Goal: Transaction & Acquisition: Purchase product/service

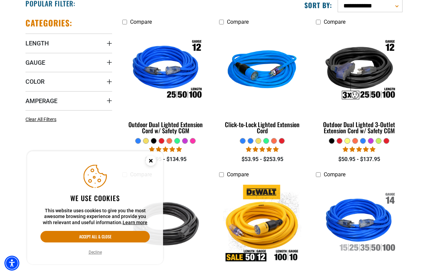
scroll to position [180, 0]
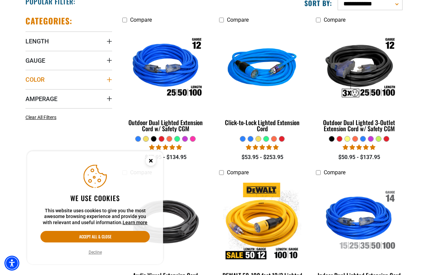
click at [109, 77] on icon "Color" at bounding box center [109, 79] width 5 height 5
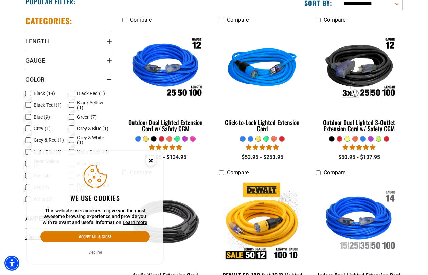
click at [29, 93] on icon at bounding box center [27, 93] width 5 height 9
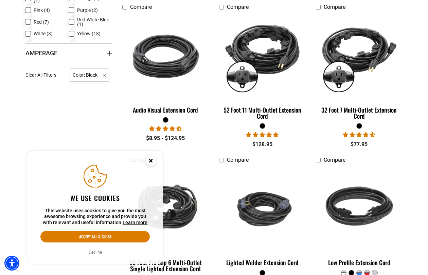
scroll to position [346, 0]
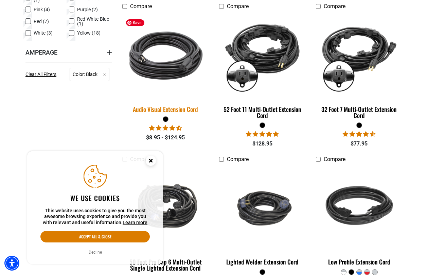
click at [185, 60] on img at bounding box center [165, 55] width 95 height 87
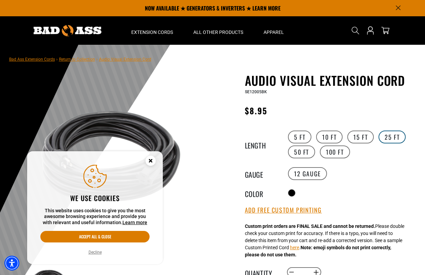
click at [390, 137] on label "25 FT" at bounding box center [392, 137] width 27 height 13
click at [340, 174] on label "14 Gauge products.product.variant_sold_out_or_unavailable" at bounding box center [351, 173] width 39 height 13
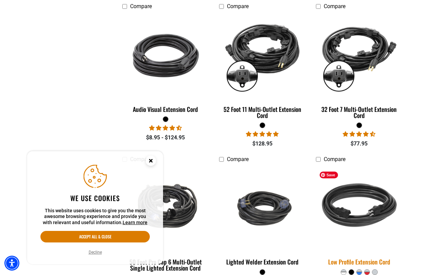
click at [351, 193] on img at bounding box center [358, 208] width 95 height 87
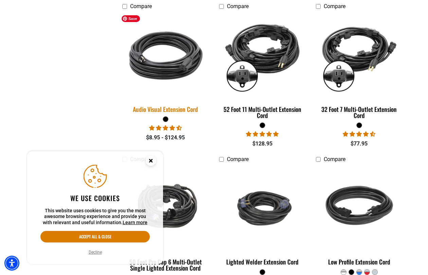
click at [180, 62] on img at bounding box center [165, 55] width 95 height 87
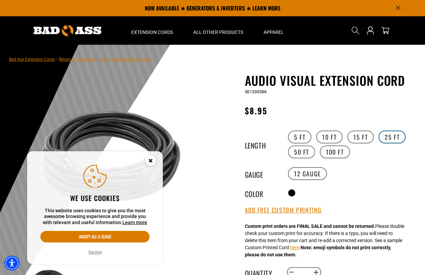
click at [390, 134] on label "25 FT" at bounding box center [392, 137] width 27 height 13
click at [340, 177] on label "14 Gauge products.product.variant_sold_out_or_unavailable" at bounding box center [351, 173] width 39 height 13
click at [310, 175] on label "12 Gauge" at bounding box center [307, 173] width 39 height 13
click at [358, 171] on label "14 Gauge products.product.variant_sold_out_or_unavailable" at bounding box center [351, 173] width 39 height 13
click at [304, 157] on label "50 FT" at bounding box center [301, 152] width 27 height 13
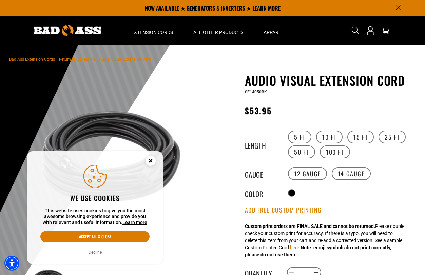
click at [150, 160] on icon "Close this option" at bounding box center [150, 160] width 2 height 2
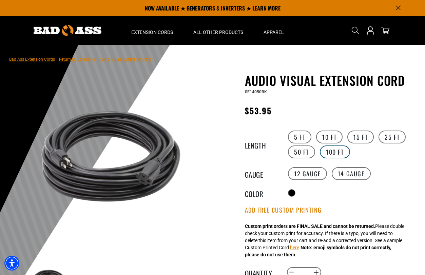
click at [330, 153] on label "100 FT" at bounding box center [335, 152] width 30 height 13
click at [391, 136] on label "25 FT" at bounding box center [392, 137] width 27 height 13
click at [335, 153] on label "100 FT" at bounding box center [335, 152] width 30 height 13
